Goal: Information Seeking & Learning: Learn about a topic

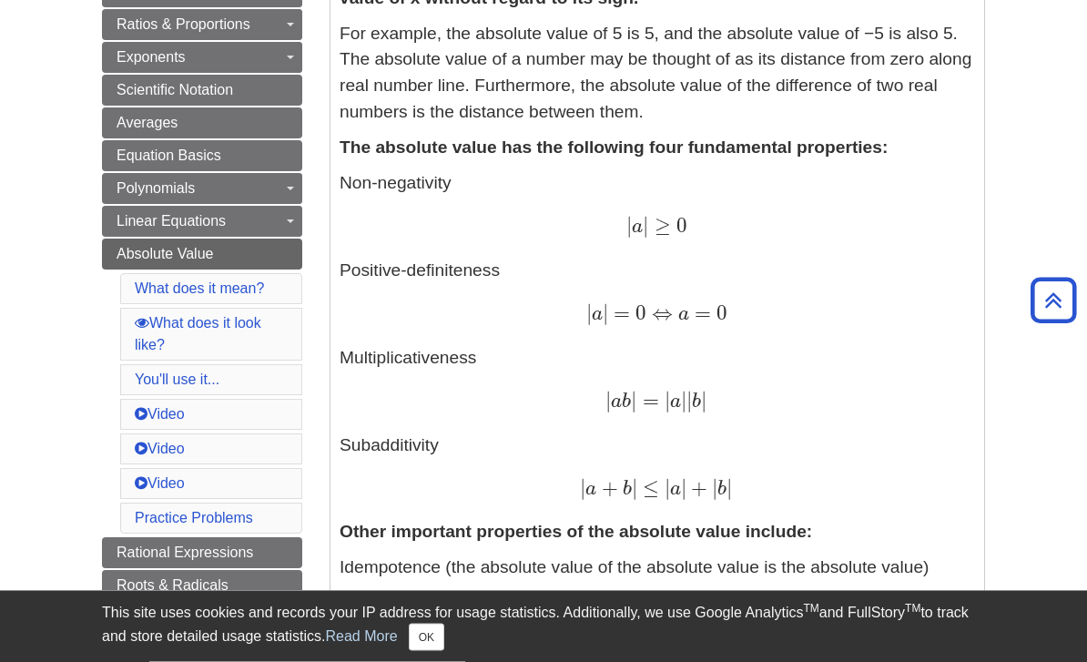
scroll to position [481, 0]
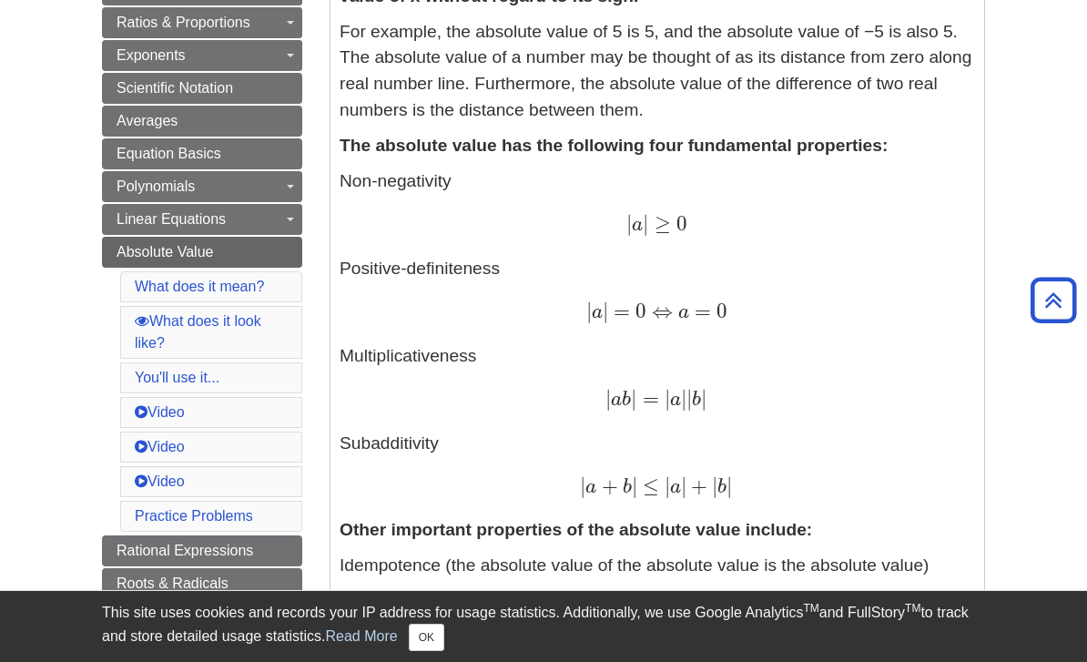
click at [230, 329] on link "What does it look like?" at bounding box center [198, 331] width 126 height 37
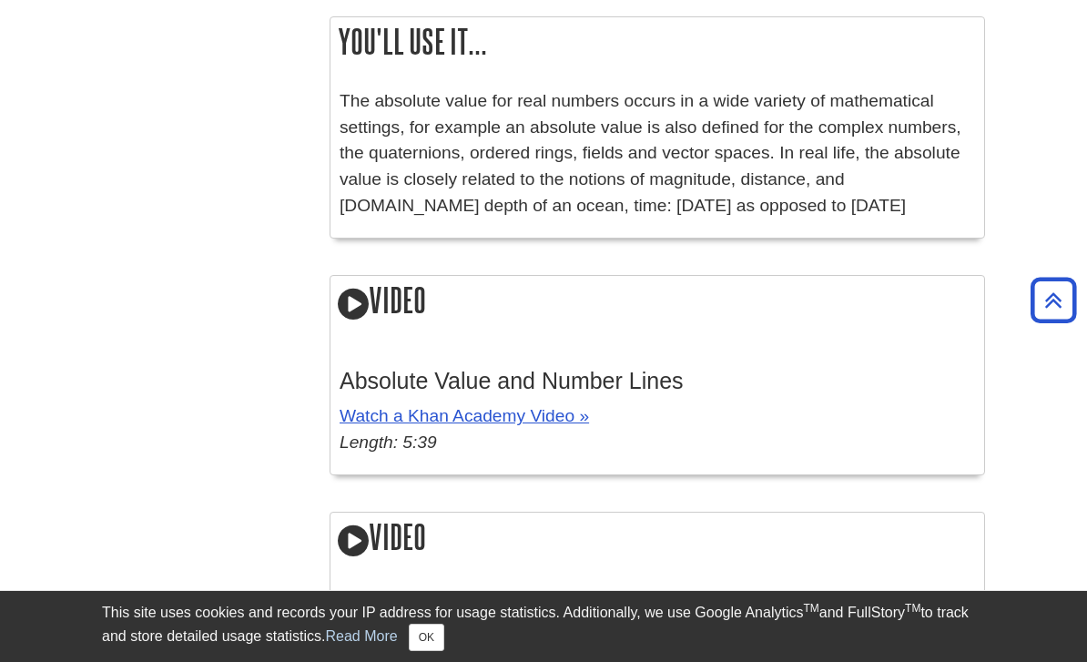
scroll to position [2598, 0]
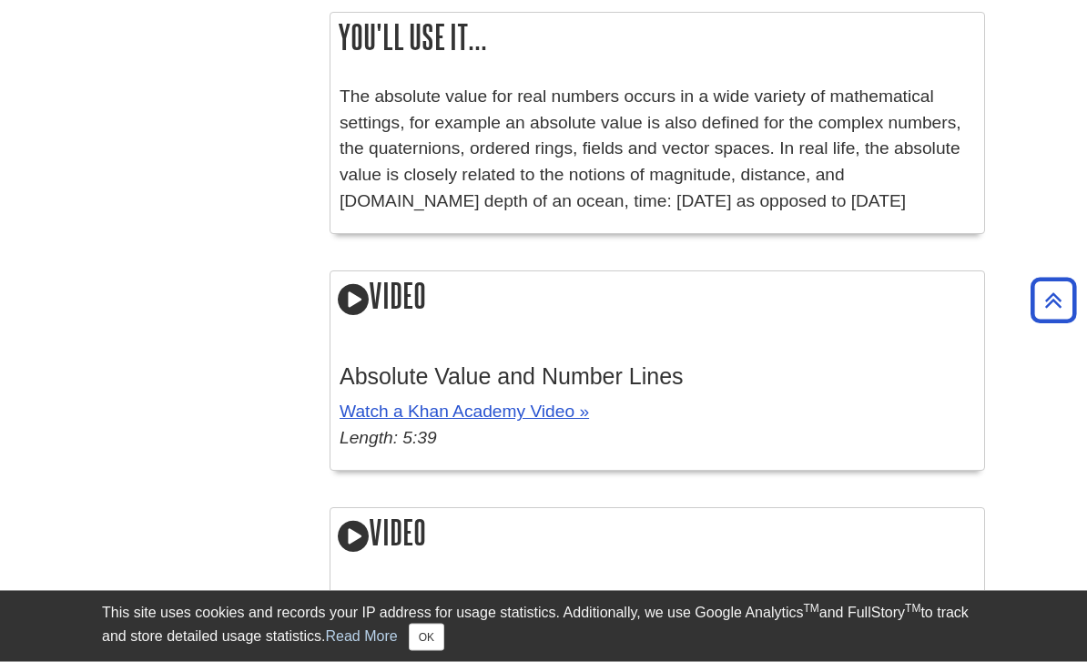
click at [543, 402] on link "Watch a Khan Academy Video »" at bounding box center [463, 411] width 249 height 19
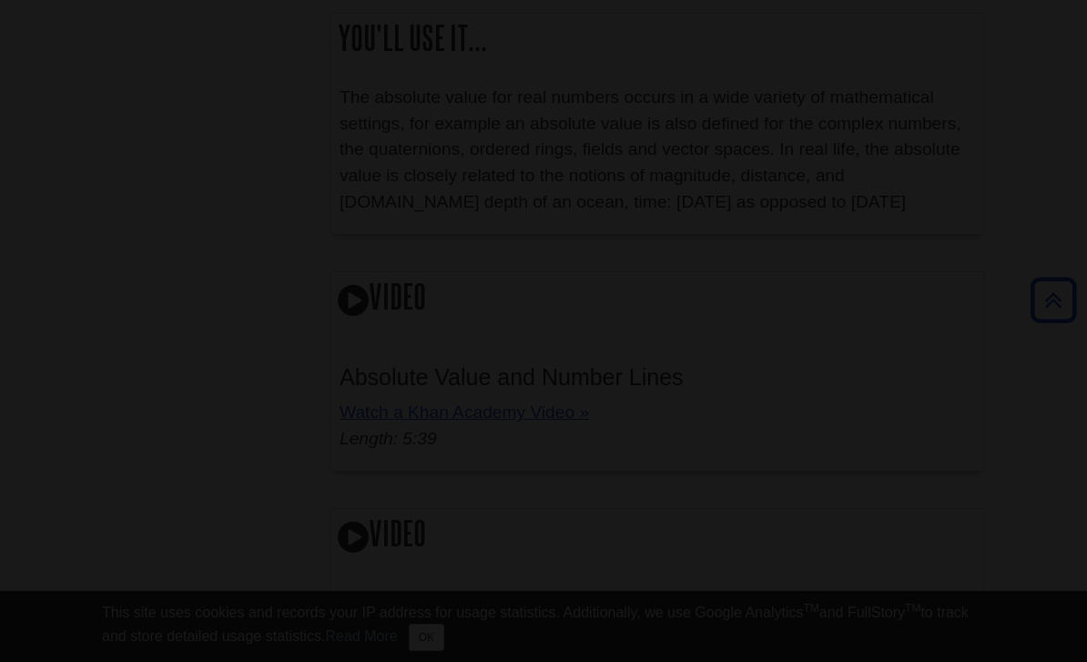
click at [626, 383] on div at bounding box center [543, 331] width 1087 height 662
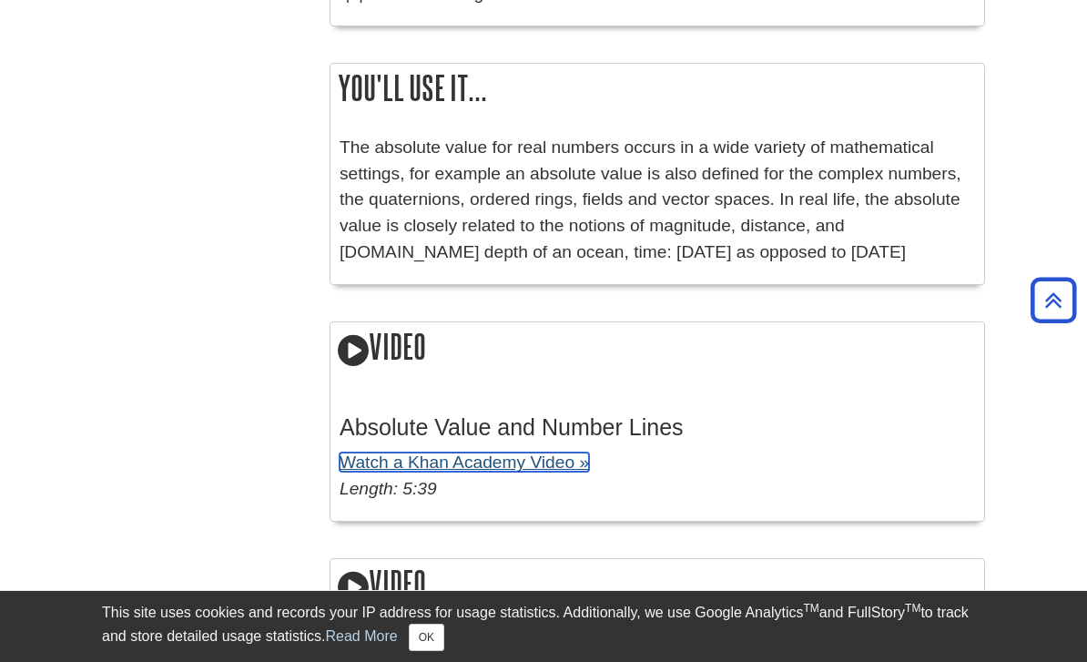
scroll to position [2532, 0]
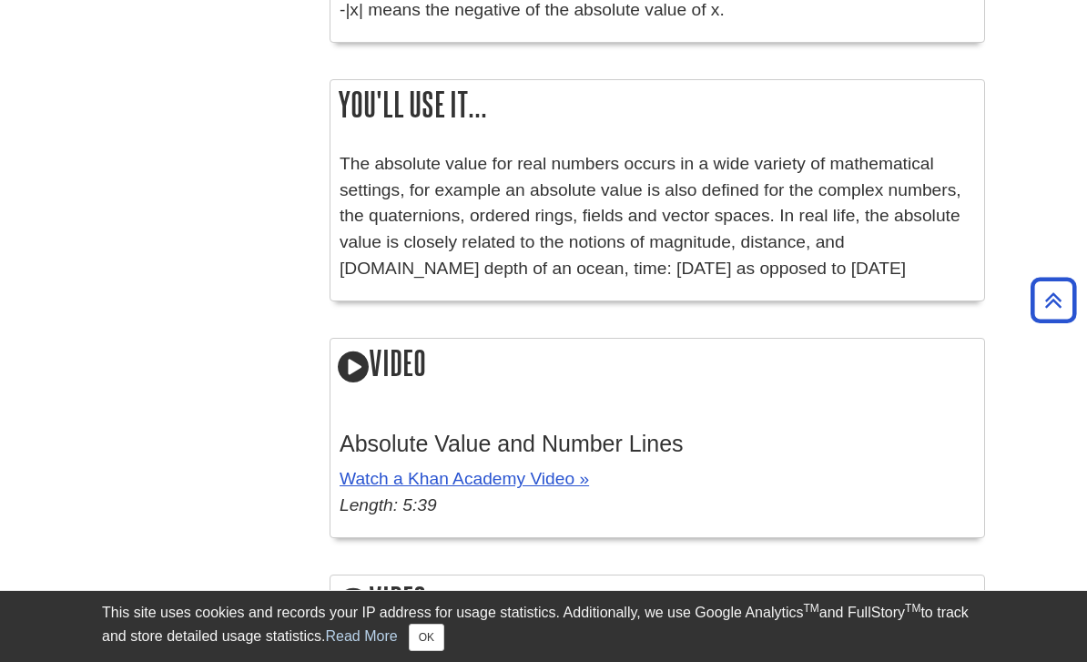
click at [548, 469] on link "Watch a Khan Academy Video »" at bounding box center [463, 478] width 249 height 19
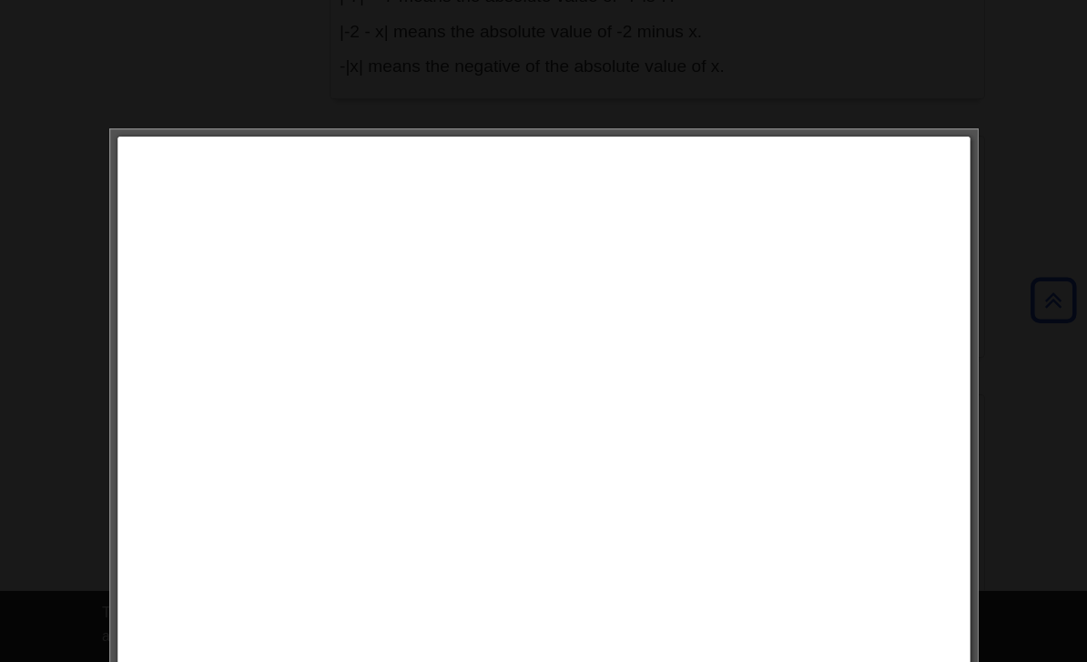
scroll to position [2474, 0]
click at [1047, 475] on div at bounding box center [543, 331] width 1087 height 662
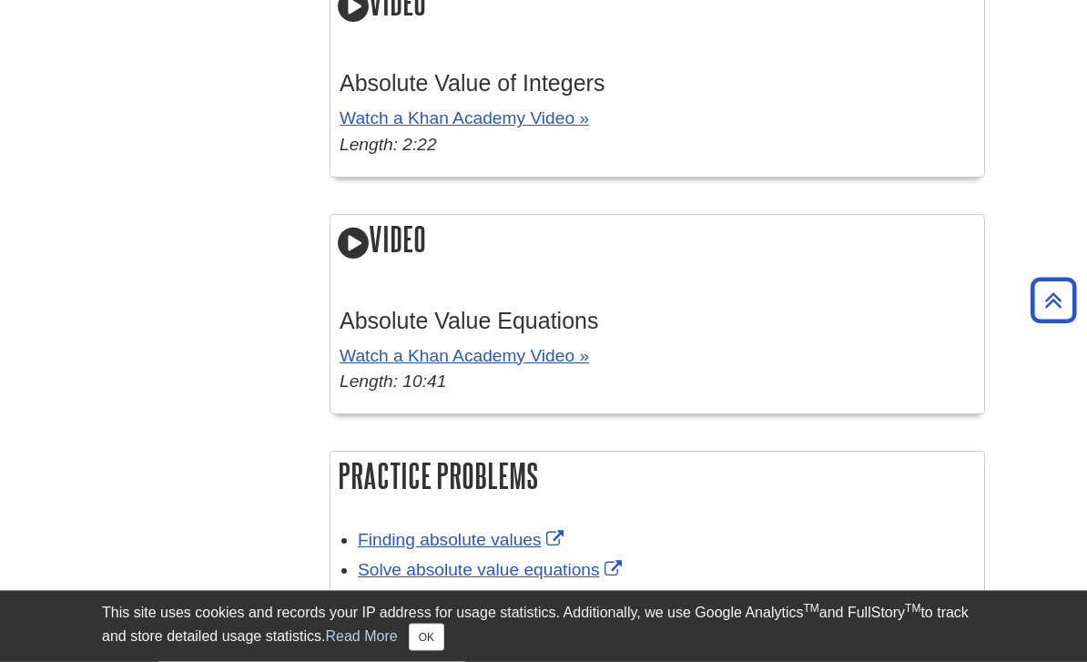
scroll to position [3129, 0]
click at [540, 108] on link "Watch a Khan Academy Video »" at bounding box center [463, 117] width 249 height 19
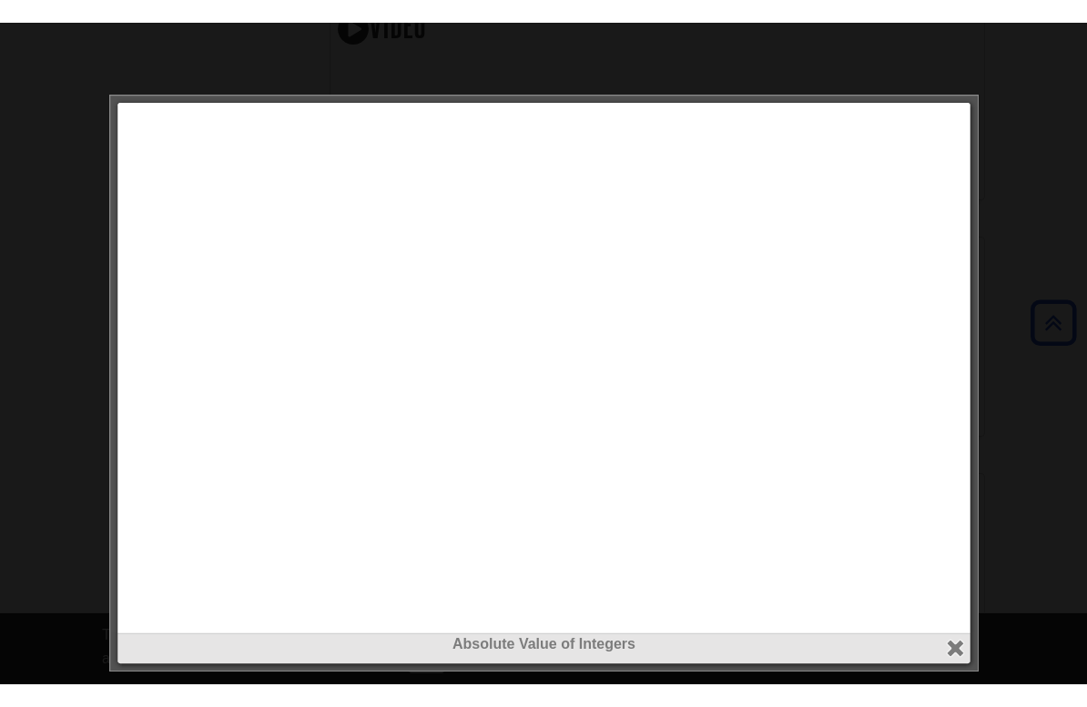
scroll to position [22, 0]
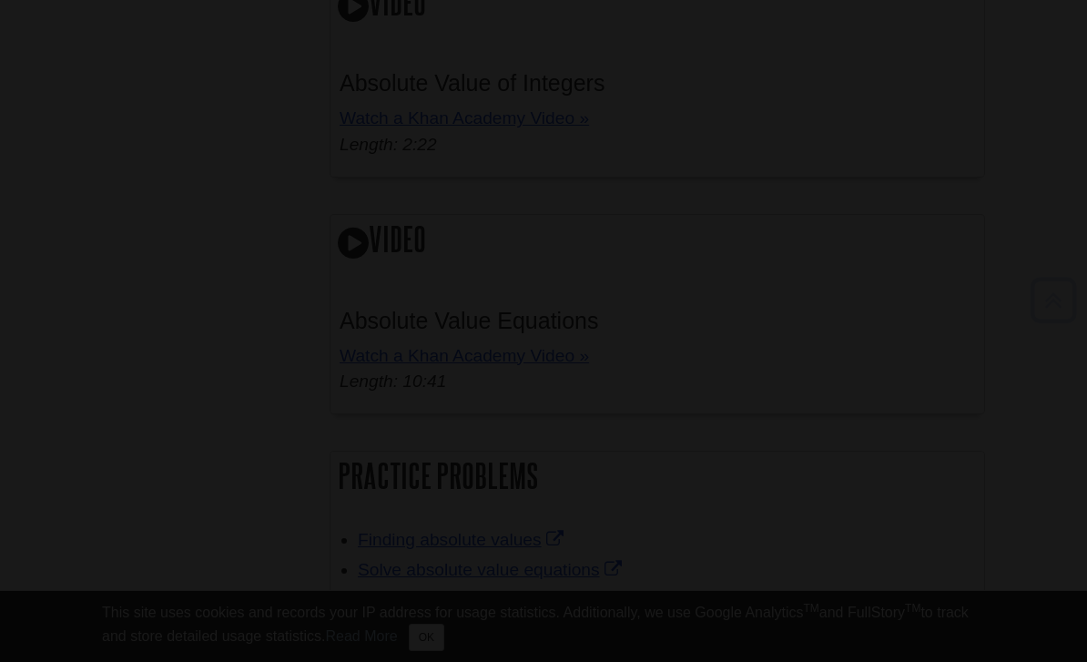
click at [1041, 432] on div at bounding box center [543, 331] width 1087 height 662
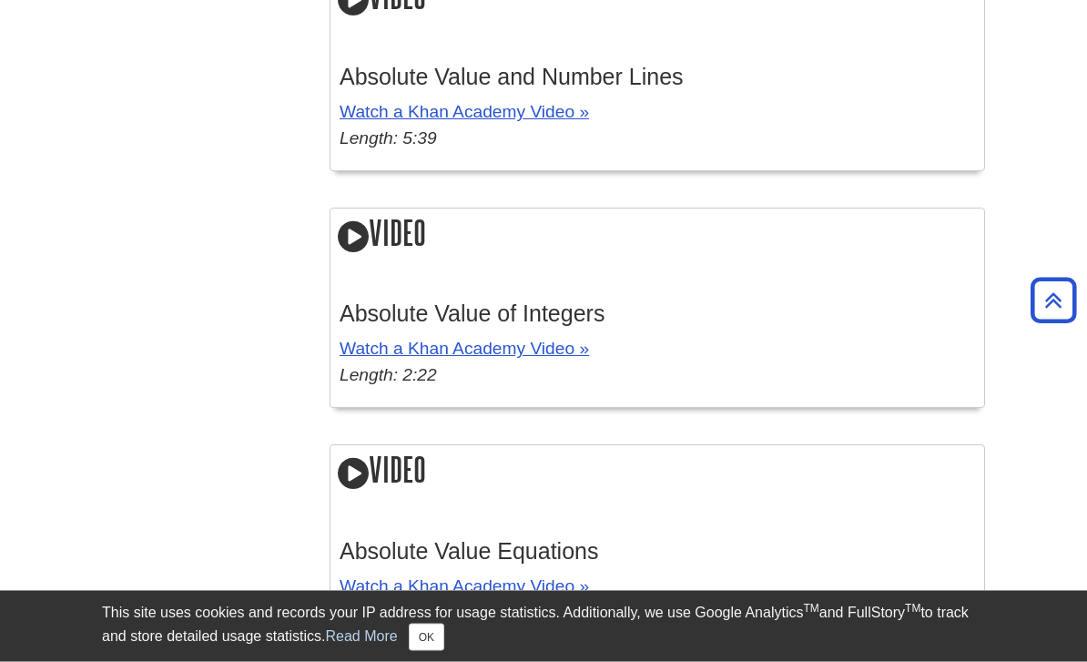
click at [553, 577] on link "Watch a Khan Academy Video »" at bounding box center [463, 586] width 249 height 19
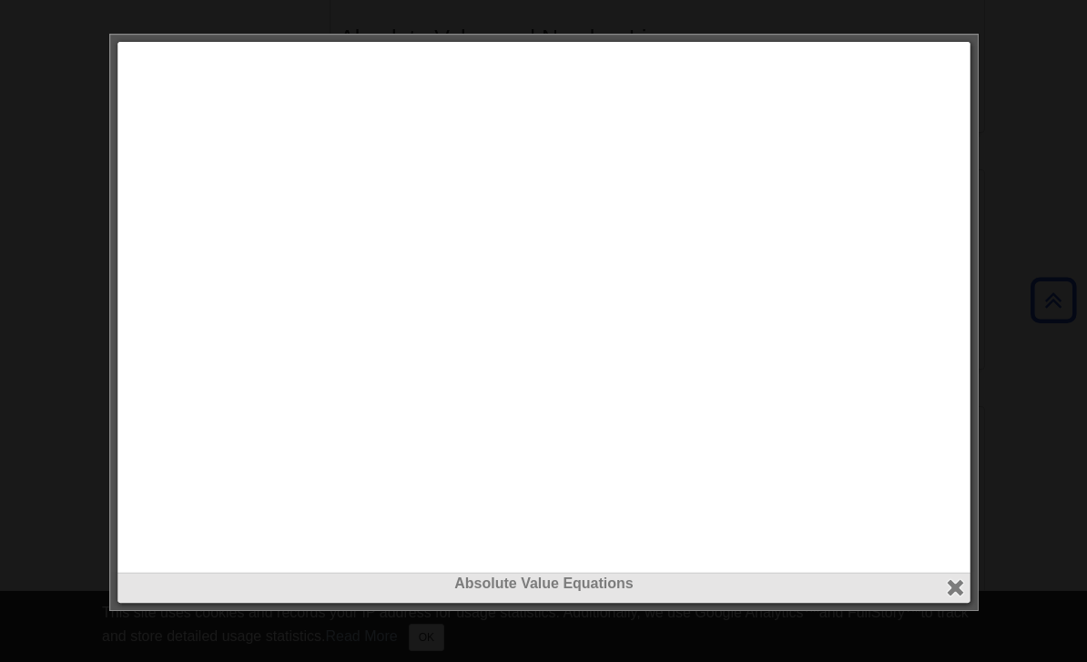
scroll to position [2937, 0]
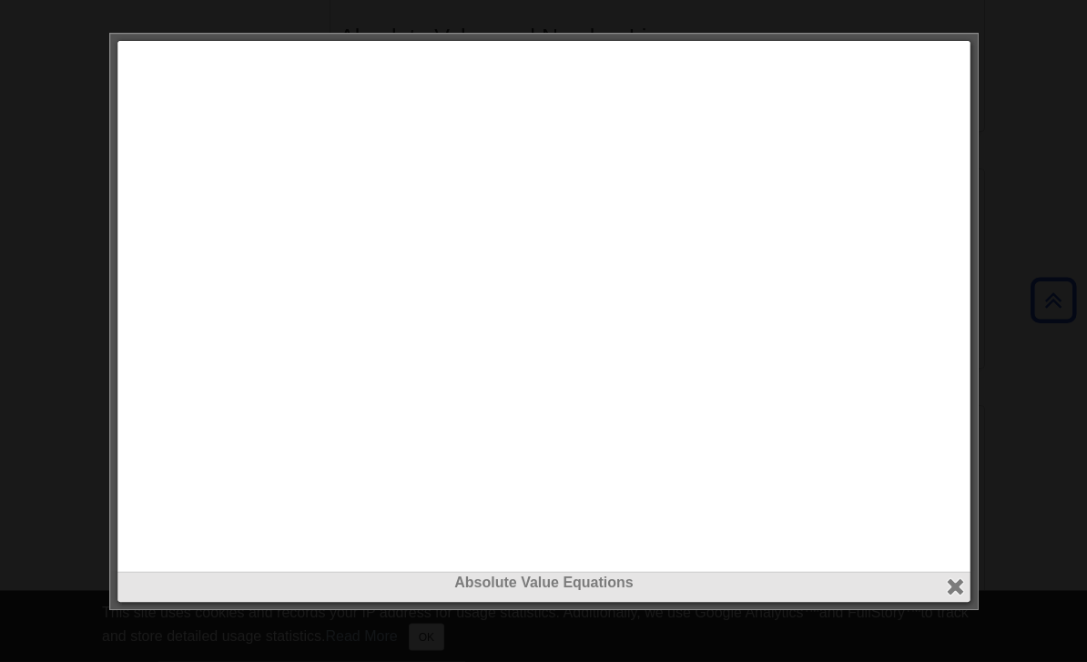
click at [1059, 377] on div at bounding box center [543, 331] width 1087 height 662
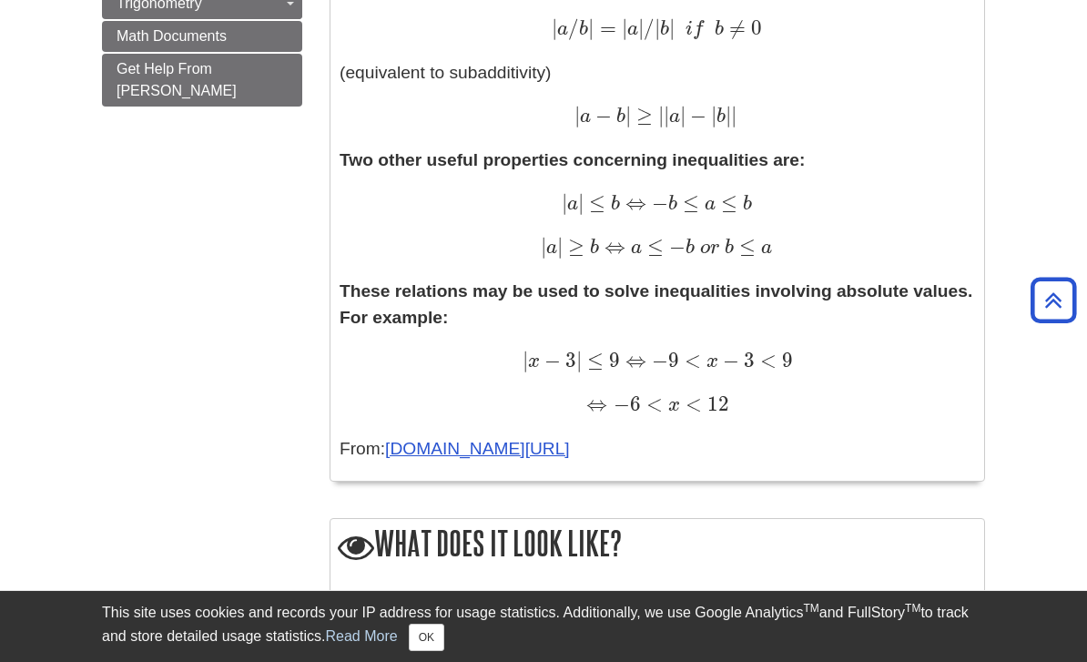
scroll to position [1409, 0]
